Goal: Navigation & Orientation: Locate item on page

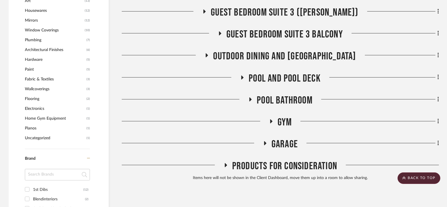
scroll to position [648, 0]
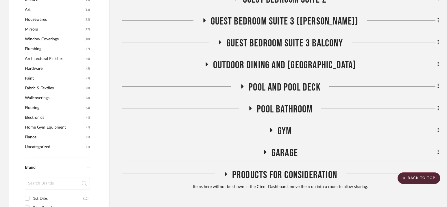
click at [283, 107] on span "Pool Bathroom" at bounding box center [284, 109] width 56 height 12
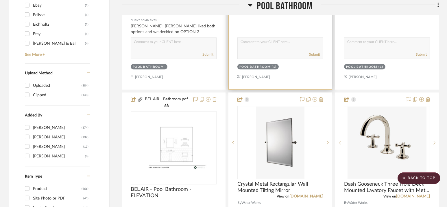
scroll to position [975, 0]
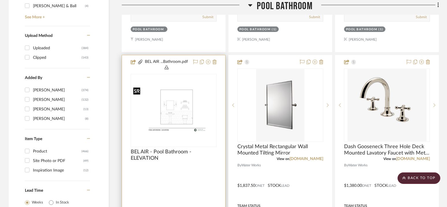
click at [0, 0] on img at bounding box center [0, 0] width 0 height 0
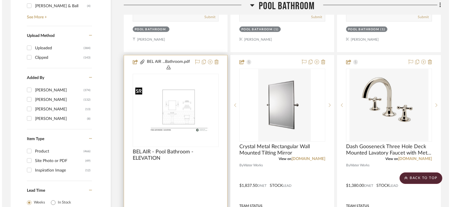
scroll to position [0, 0]
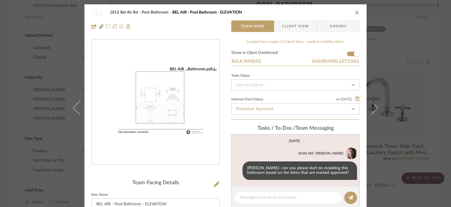
click at [183, 107] on img "0" at bounding box center [156, 103] width 128 height 72
click at [356, 12] on icon "close" at bounding box center [356, 12] width 5 height 5
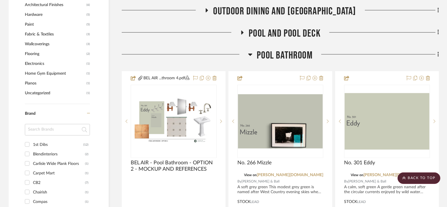
scroll to position [734, 0]
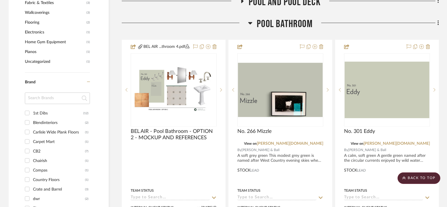
click at [282, 25] on span "Pool Bathroom" at bounding box center [284, 24] width 56 height 12
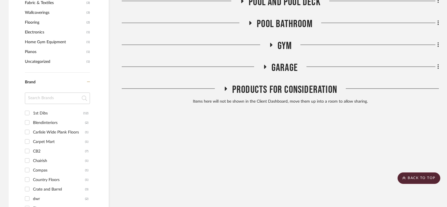
click at [284, 47] on span "Gym" at bounding box center [284, 46] width 14 height 12
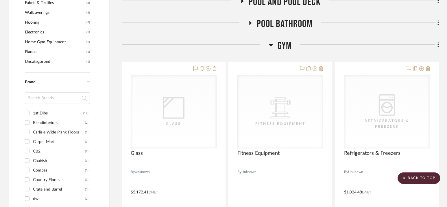
click at [284, 47] on span "Gym" at bounding box center [284, 46] width 14 height 12
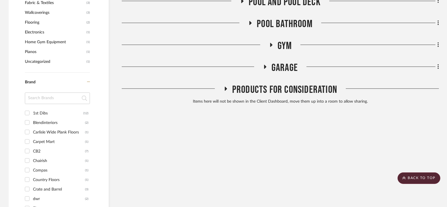
click at [283, 66] on span "Garage" at bounding box center [284, 68] width 26 height 12
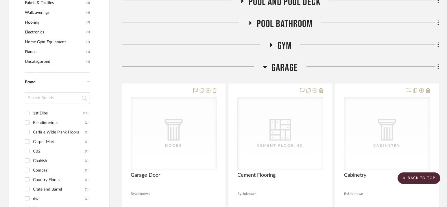
click at [283, 66] on span "Garage" at bounding box center [284, 68] width 26 height 12
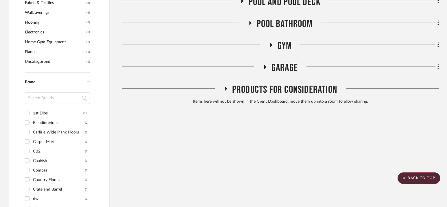
click at [282, 93] on span "Products For Consideration" at bounding box center [284, 90] width 105 height 12
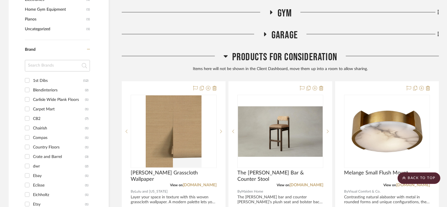
click at [278, 54] on span "Products For Consideration" at bounding box center [284, 57] width 105 height 12
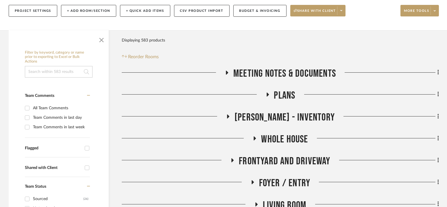
scroll to position [83, 0]
